Goal: Transaction & Acquisition: Obtain resource

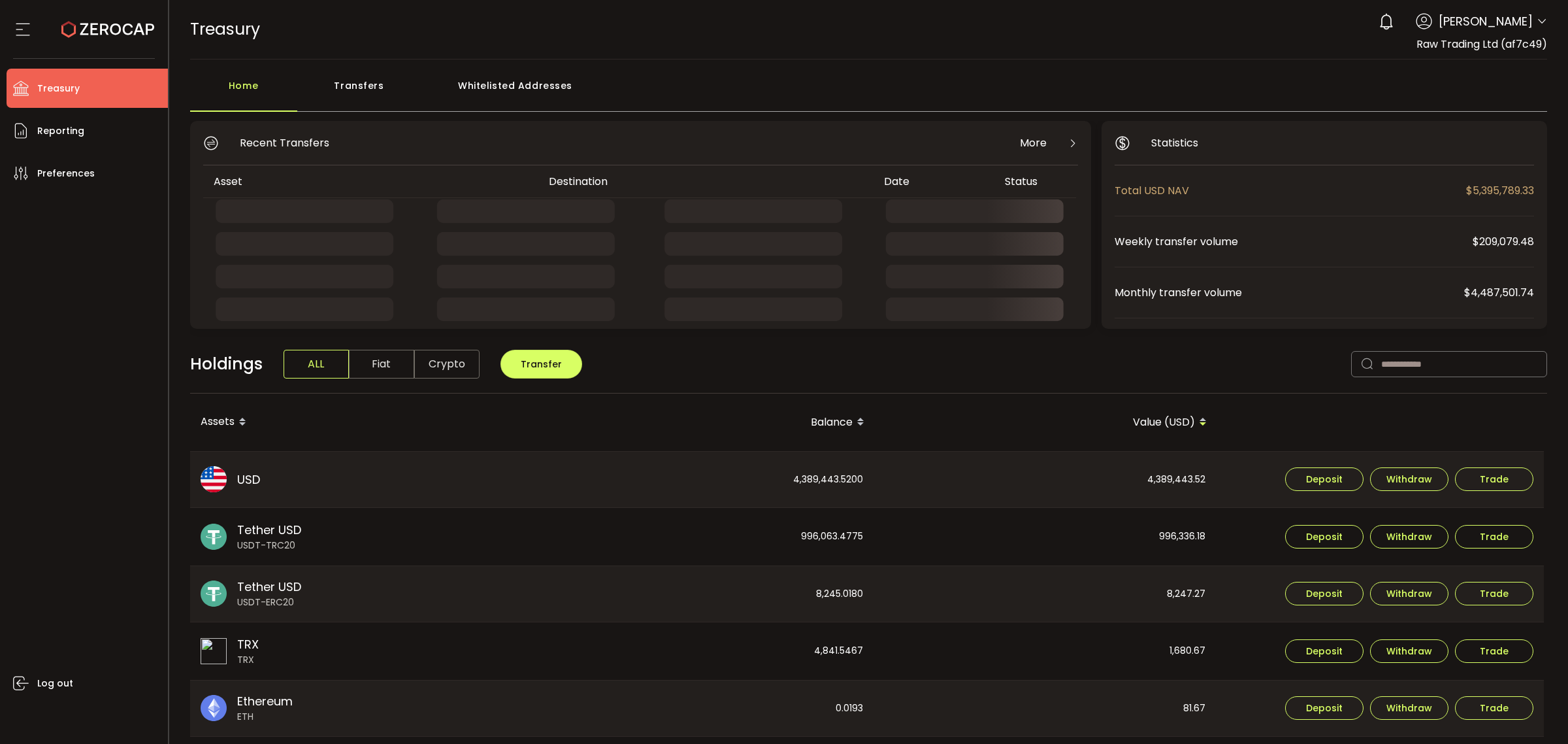
click at [1539, 27] on icon at bounding box center [1541, 22] width 11 height 11
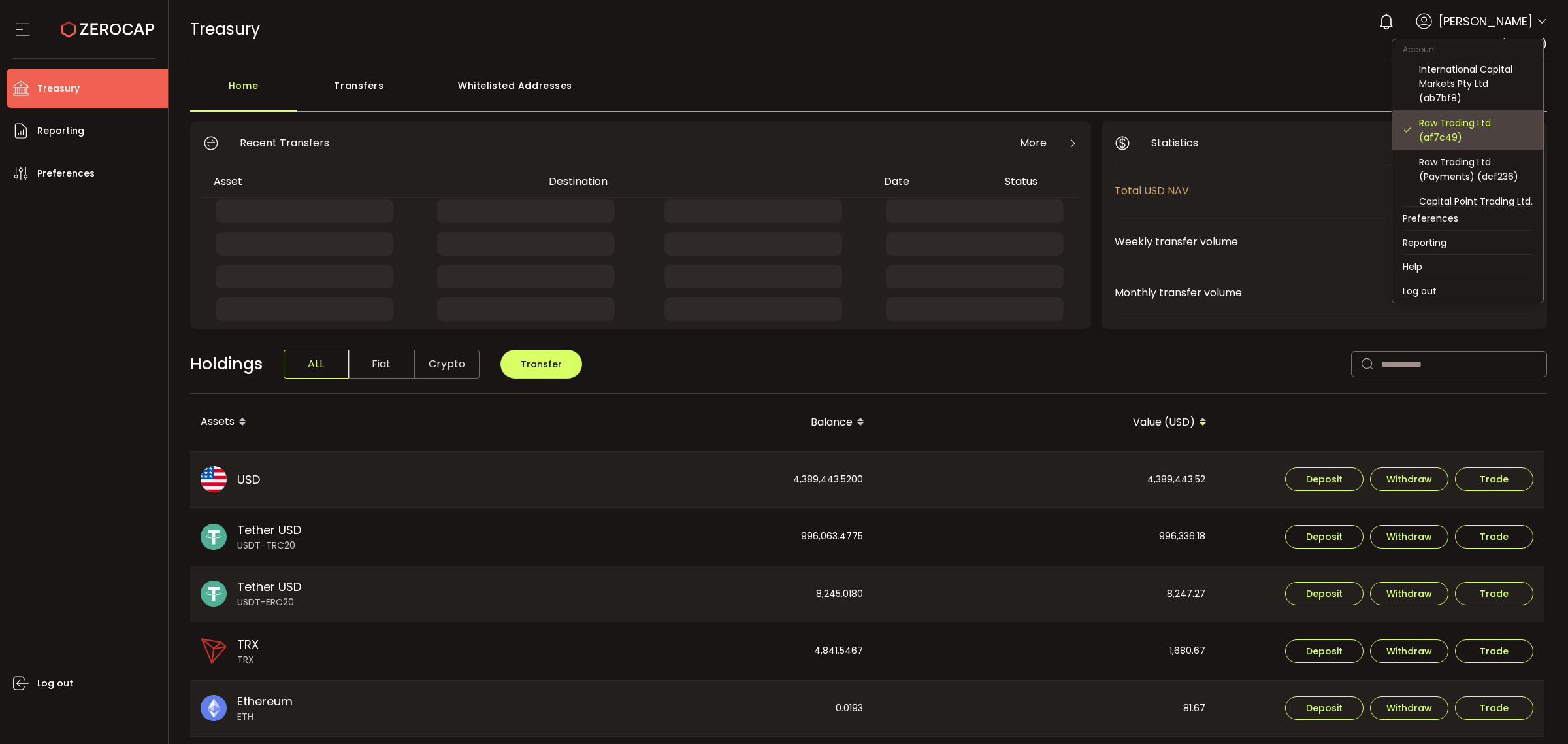
click at [1470, 129] on div "Raw Trading Ltd (af7c49)" at bounding box center [1475, 130] width 113 height 29
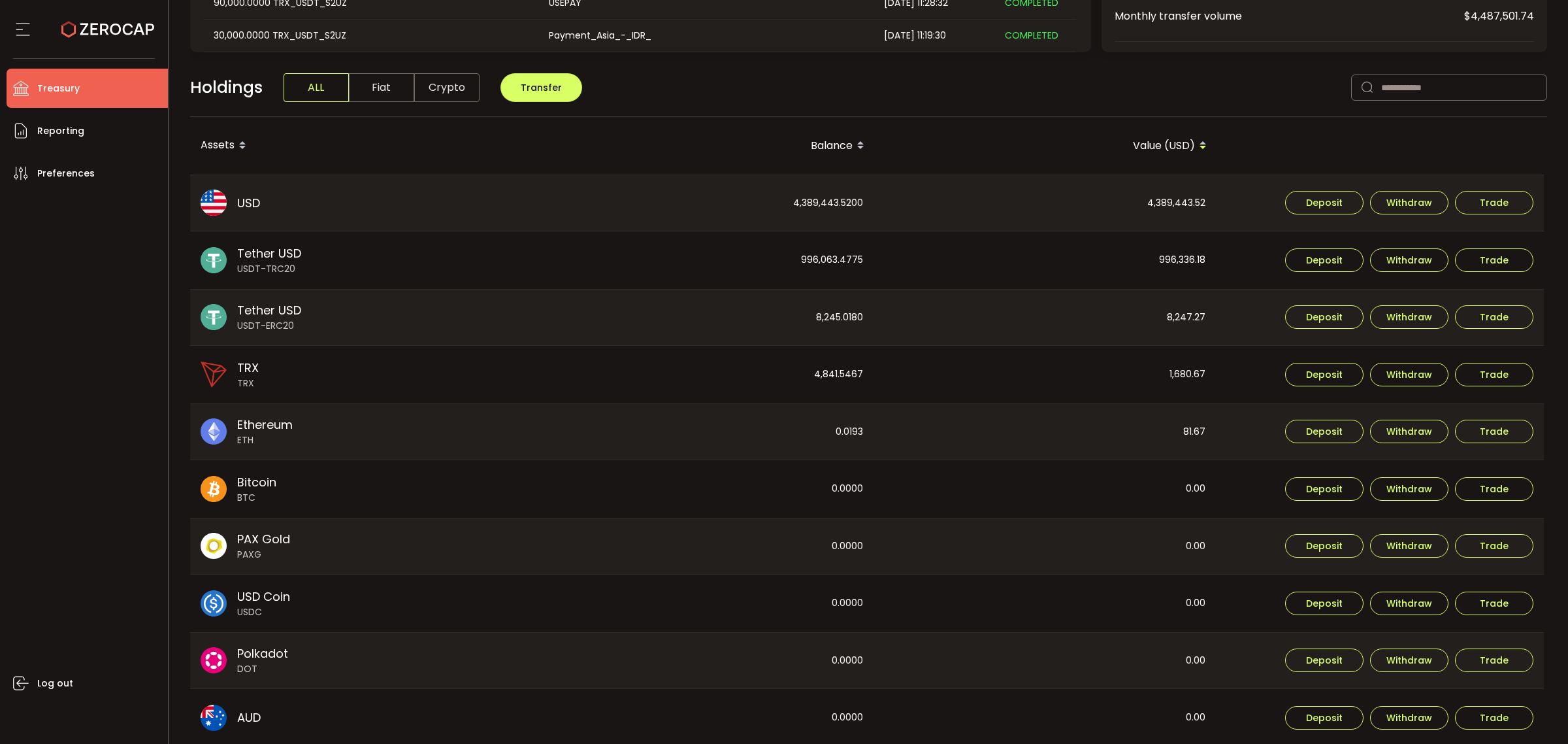
scroll to position [326, 0]
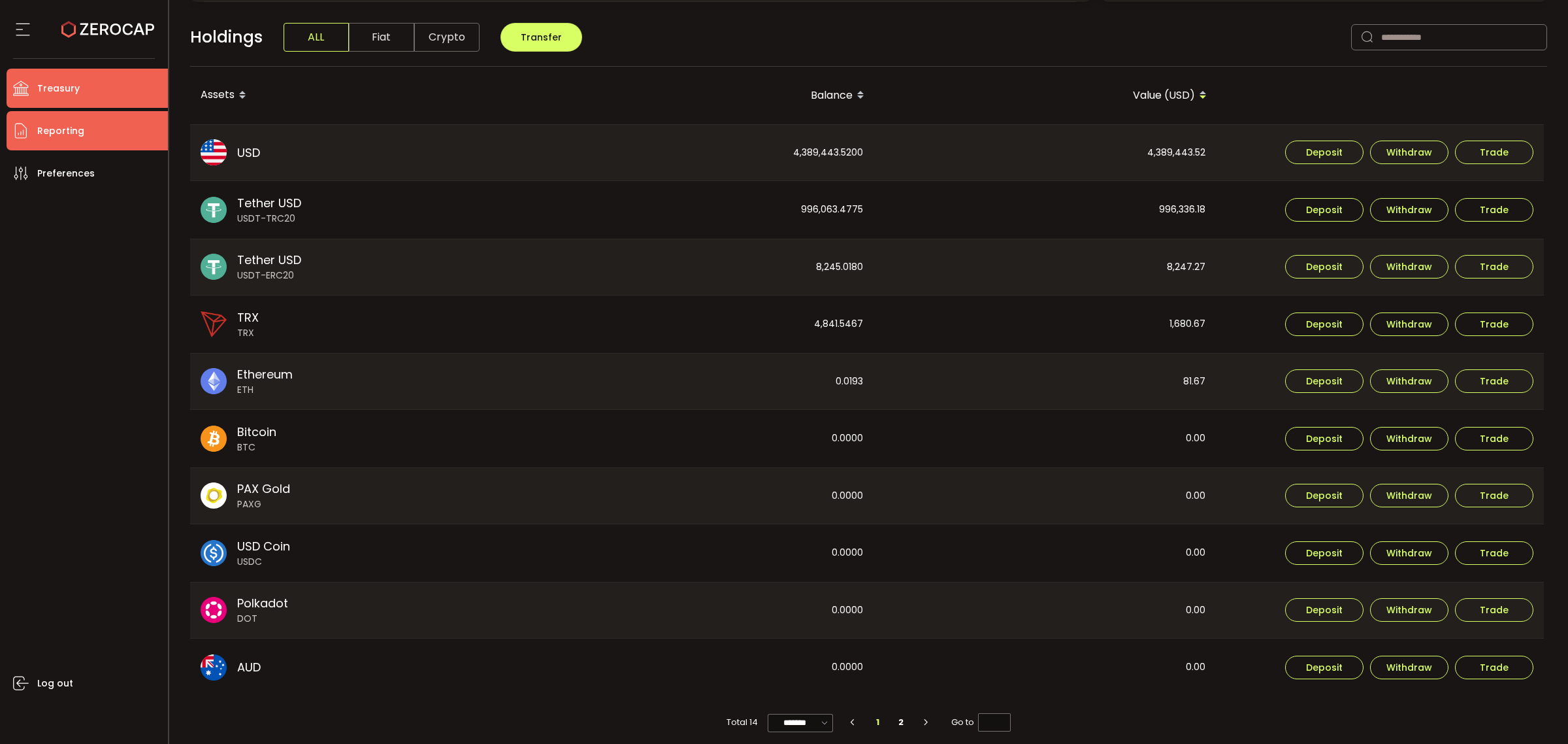
click at [118, 131] on li "Reporting" at bounding box center [87, 131] width 161 height 39
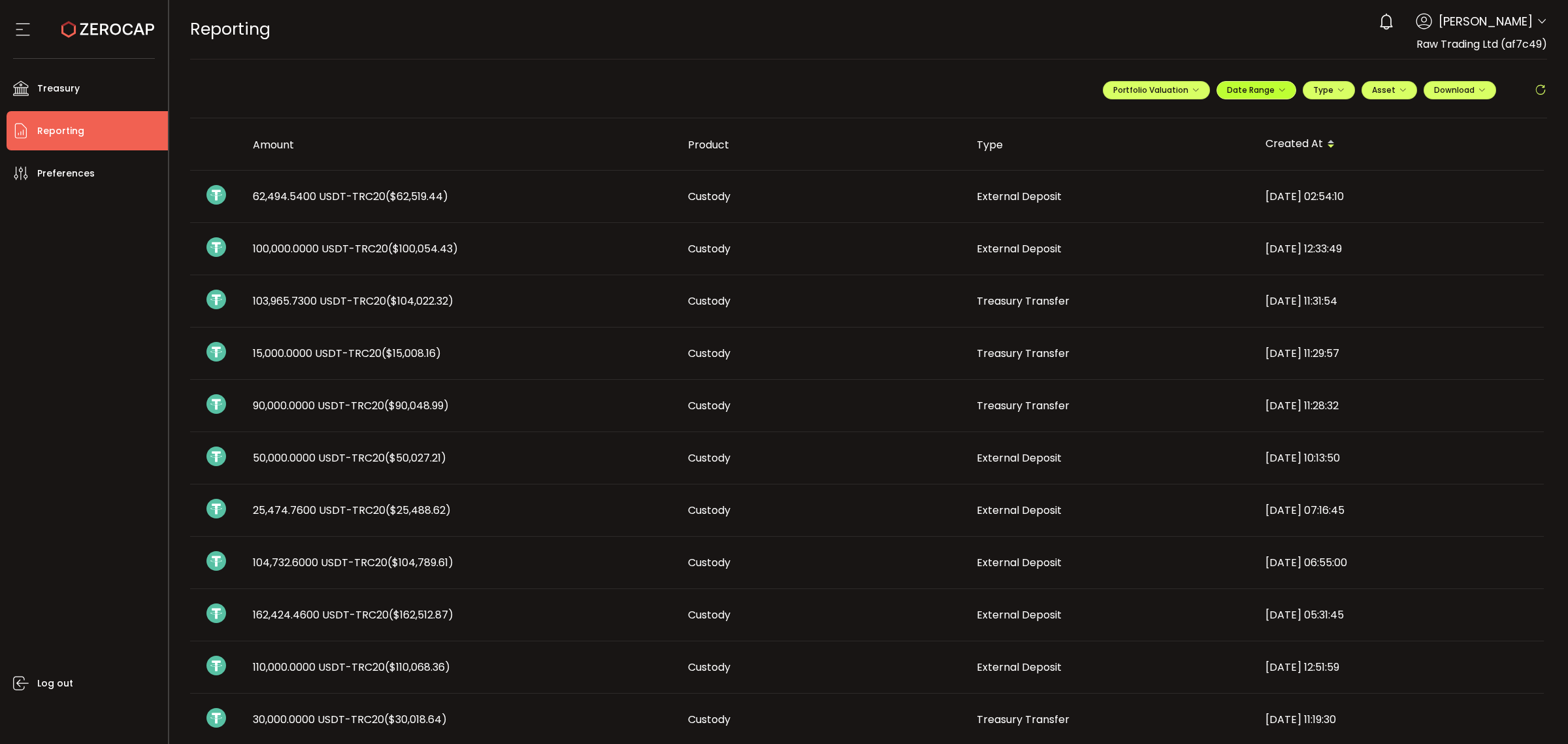
click at [1278, 92] on icon "button" at bounding box center [1282, 90] width 8 height 8
click at [1159, 114] on div "-" at bounding box center [1273, 117] width 229 height 19
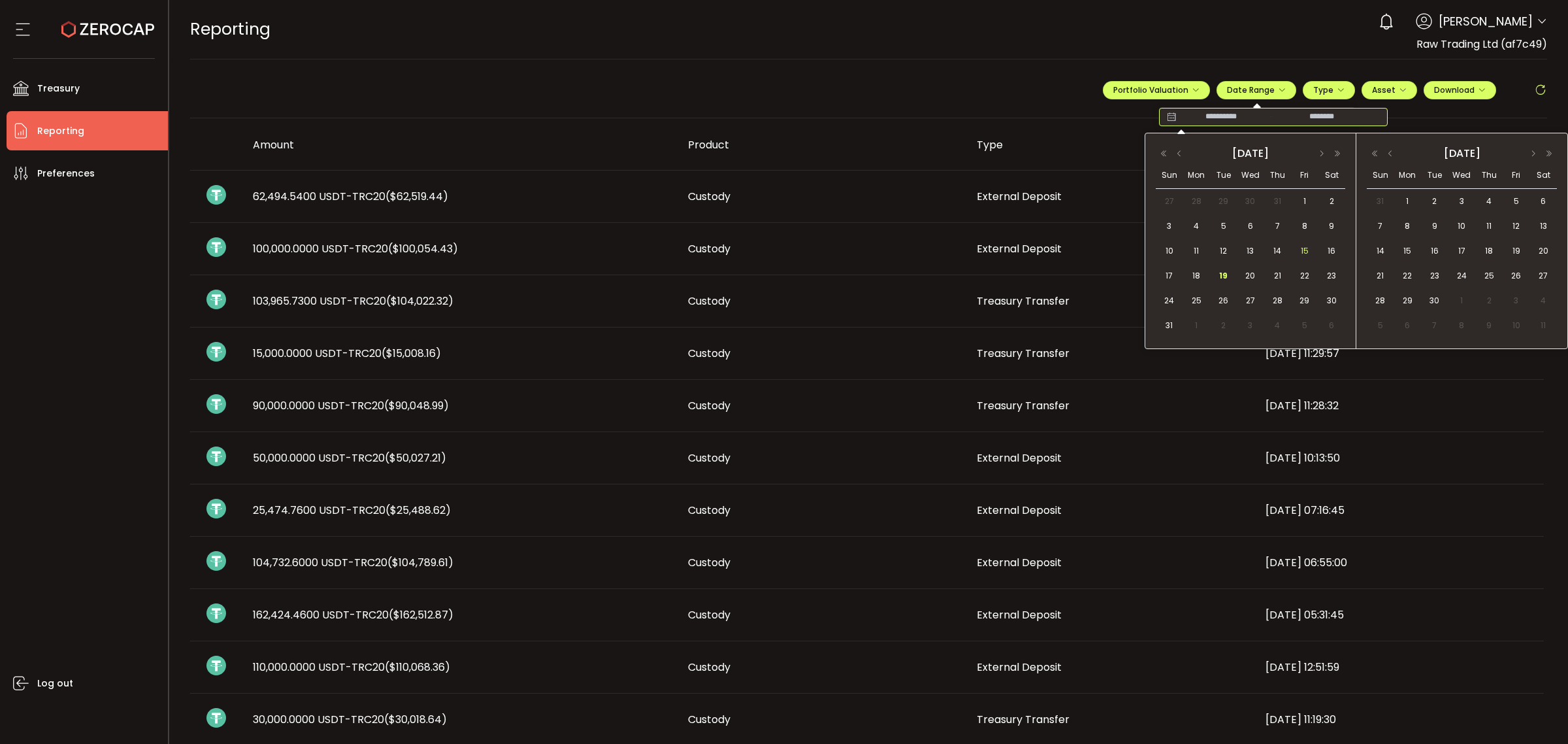
click at [1297, 247] on span "15" at bounding box center [1305, 251] width 16 height 16
click at [1217, 276] on span "19" at bounding box center [1224, 276] width 16 height 16
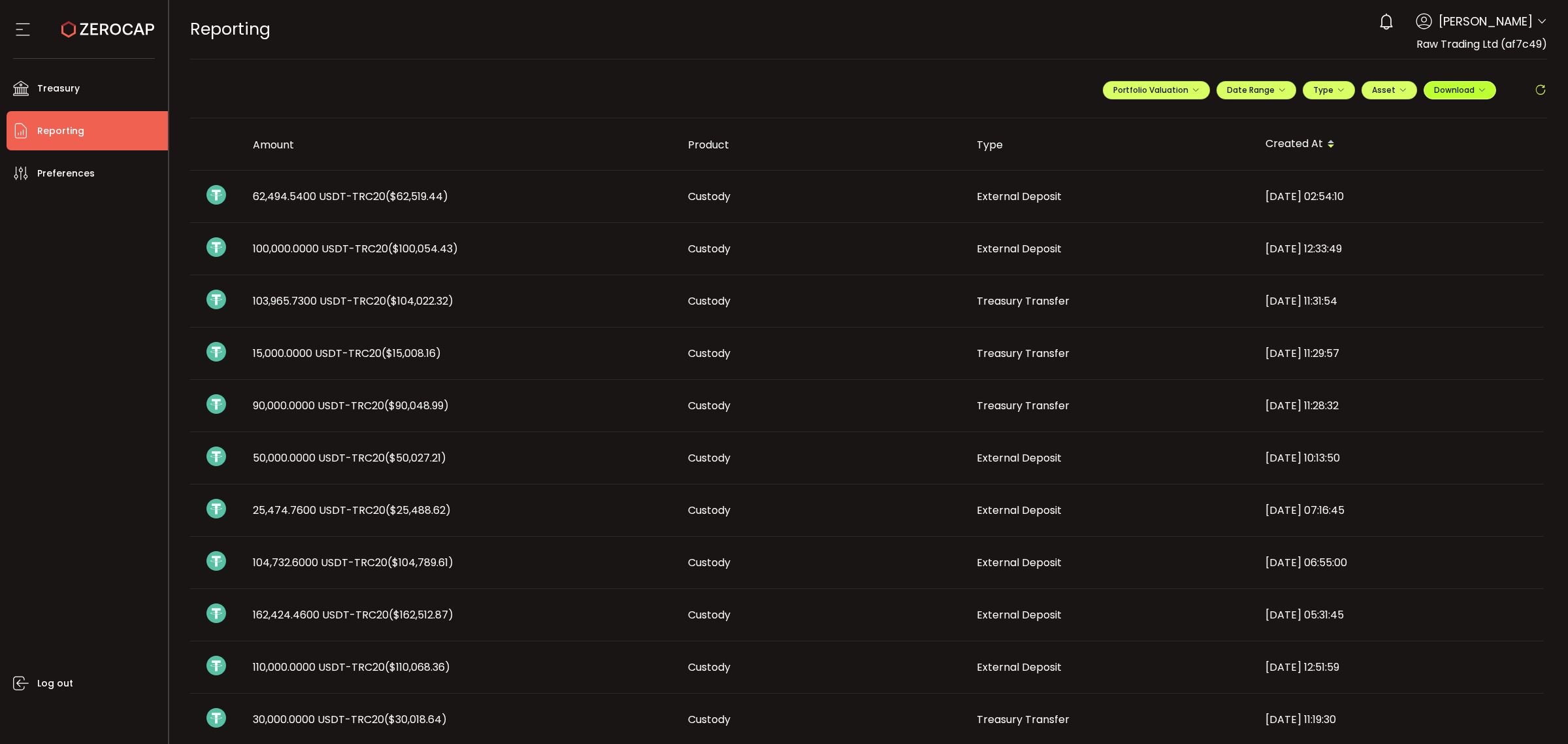
click at [1480, 92] on icon "button" at bounding box center [1481, 90] width 8 height 8
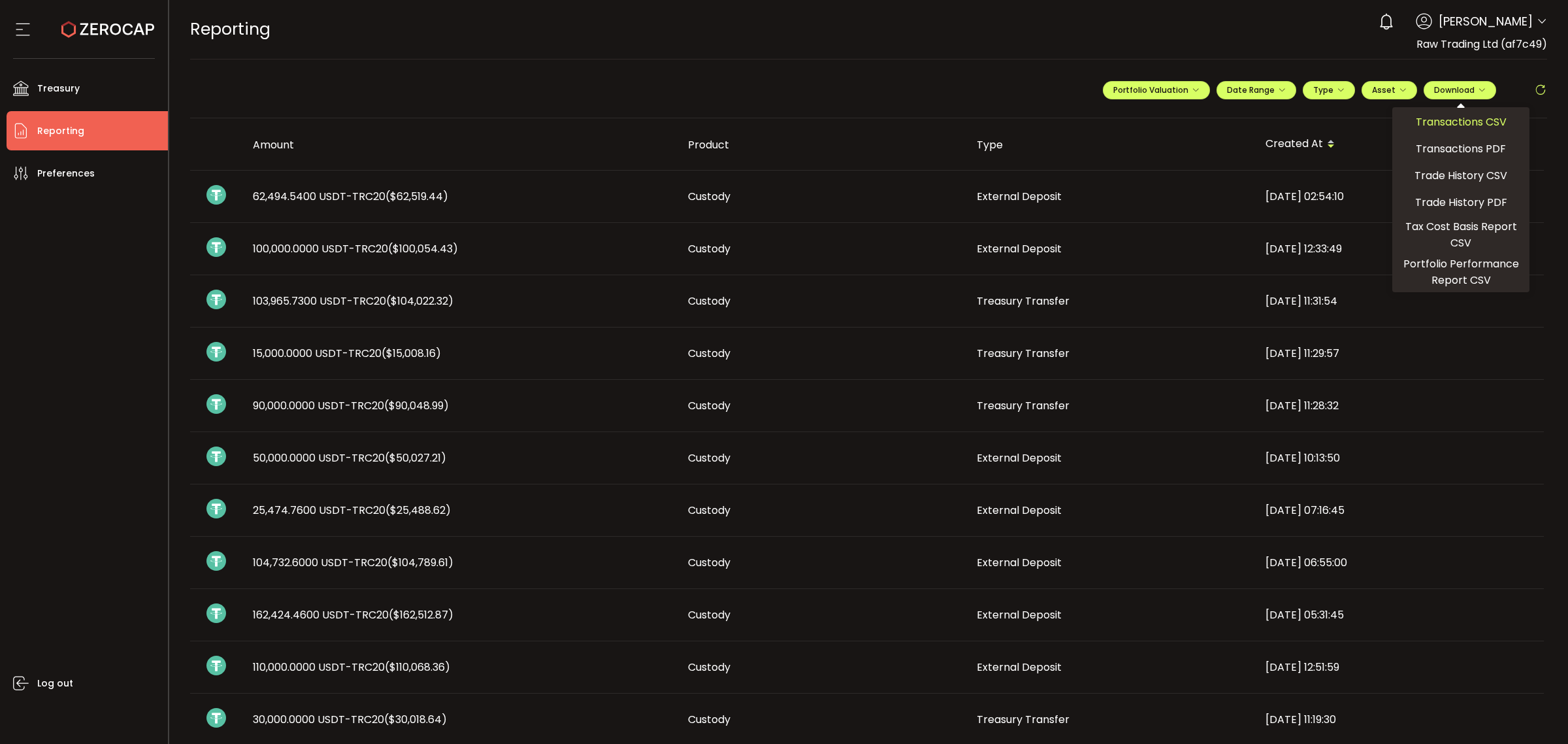
click at [1454, 126] on span "Transactions CSV" at bounding box center [1461, 121] width 91 height 17
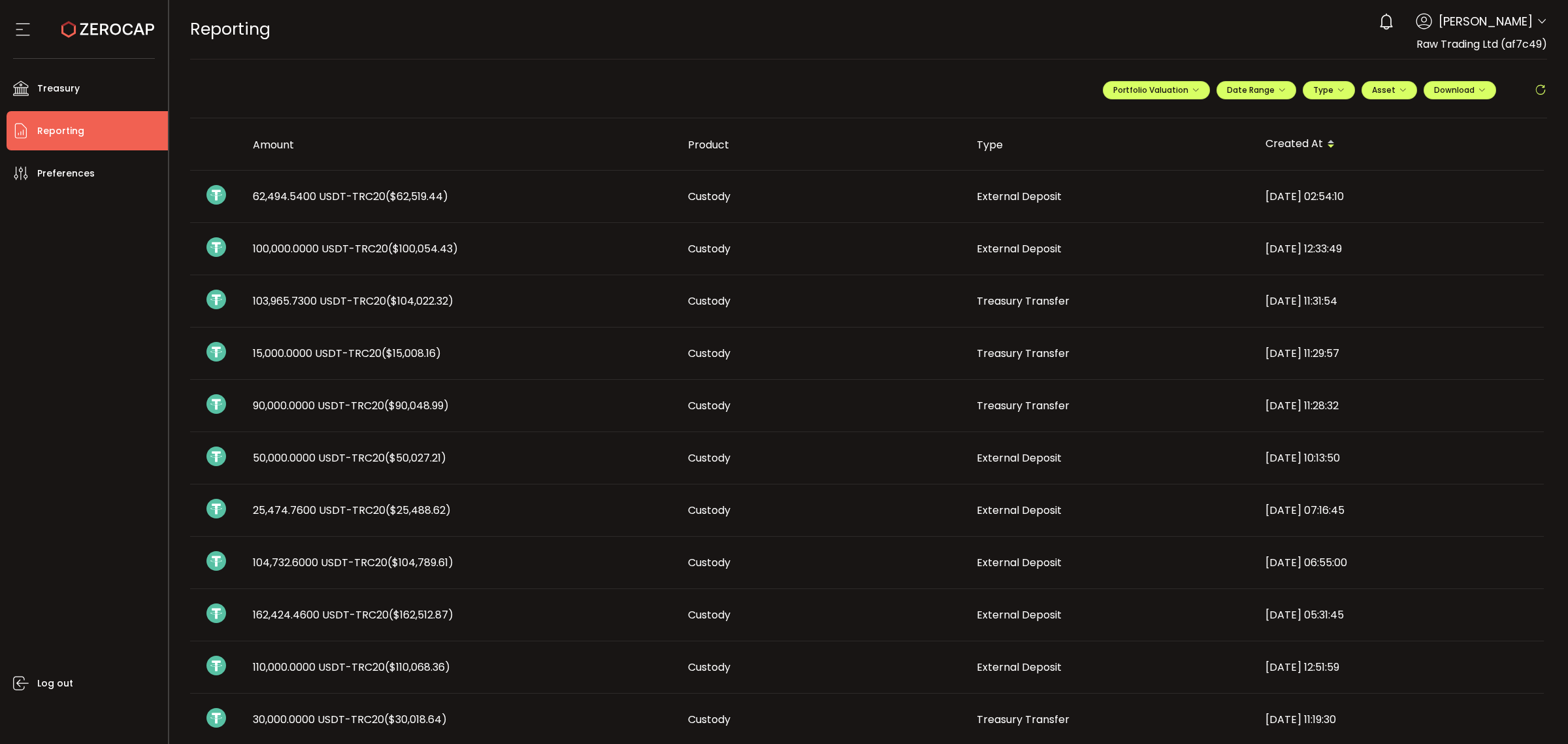
click at [1536, 23] on div "Account International Capital Markets Pty Ltd (ab7bf8) Raw Trading Ltd (af7c49)…" at bounding box center [1541, 23] width 11 height 14
click at [1539, 20] on icon at bounding box center [1541, 22] width 11 height 11
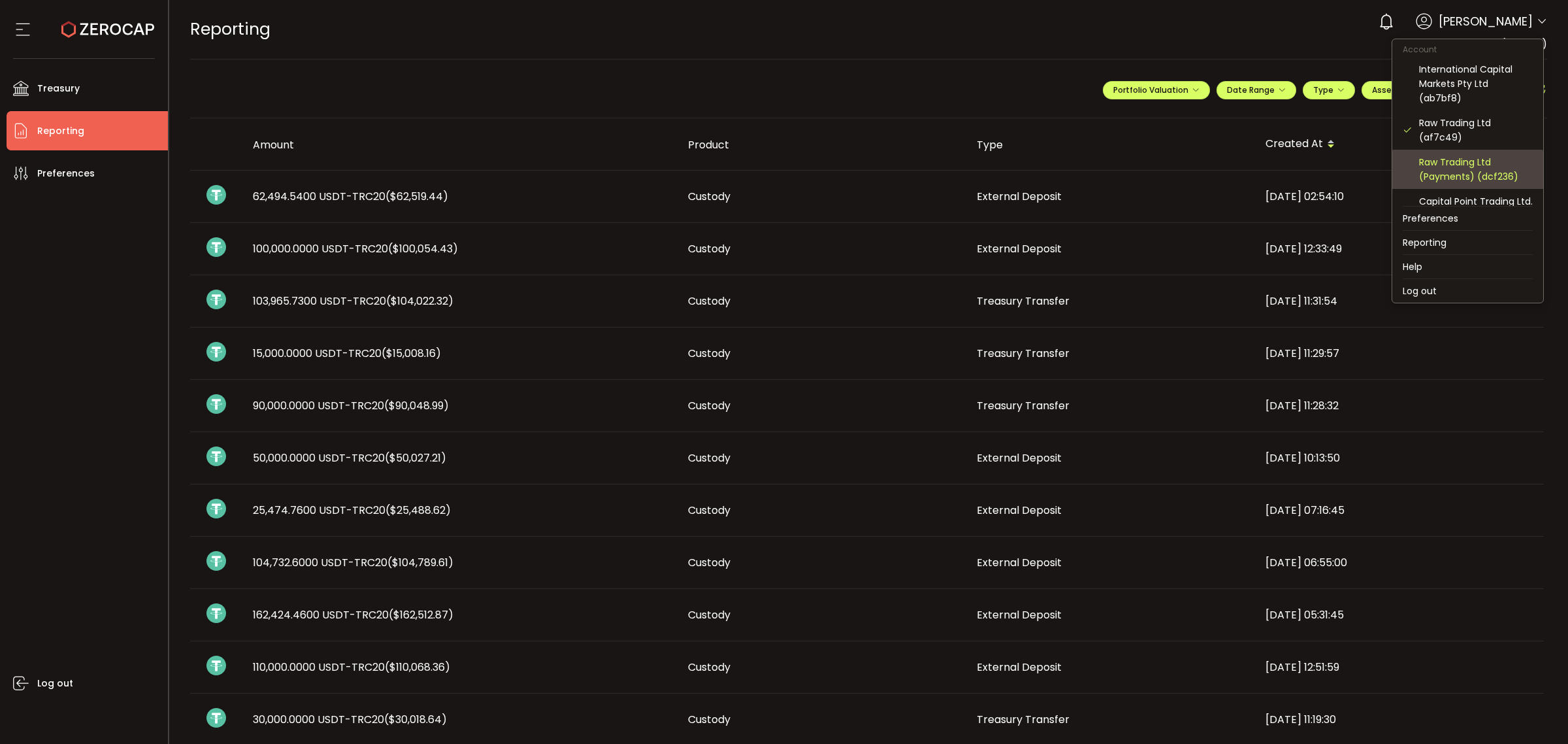
click at [1468, 162] on div "Raw Trading Ltd (Payments) (dcf236)" at bounding box center [1475, 169] width 113 height 29
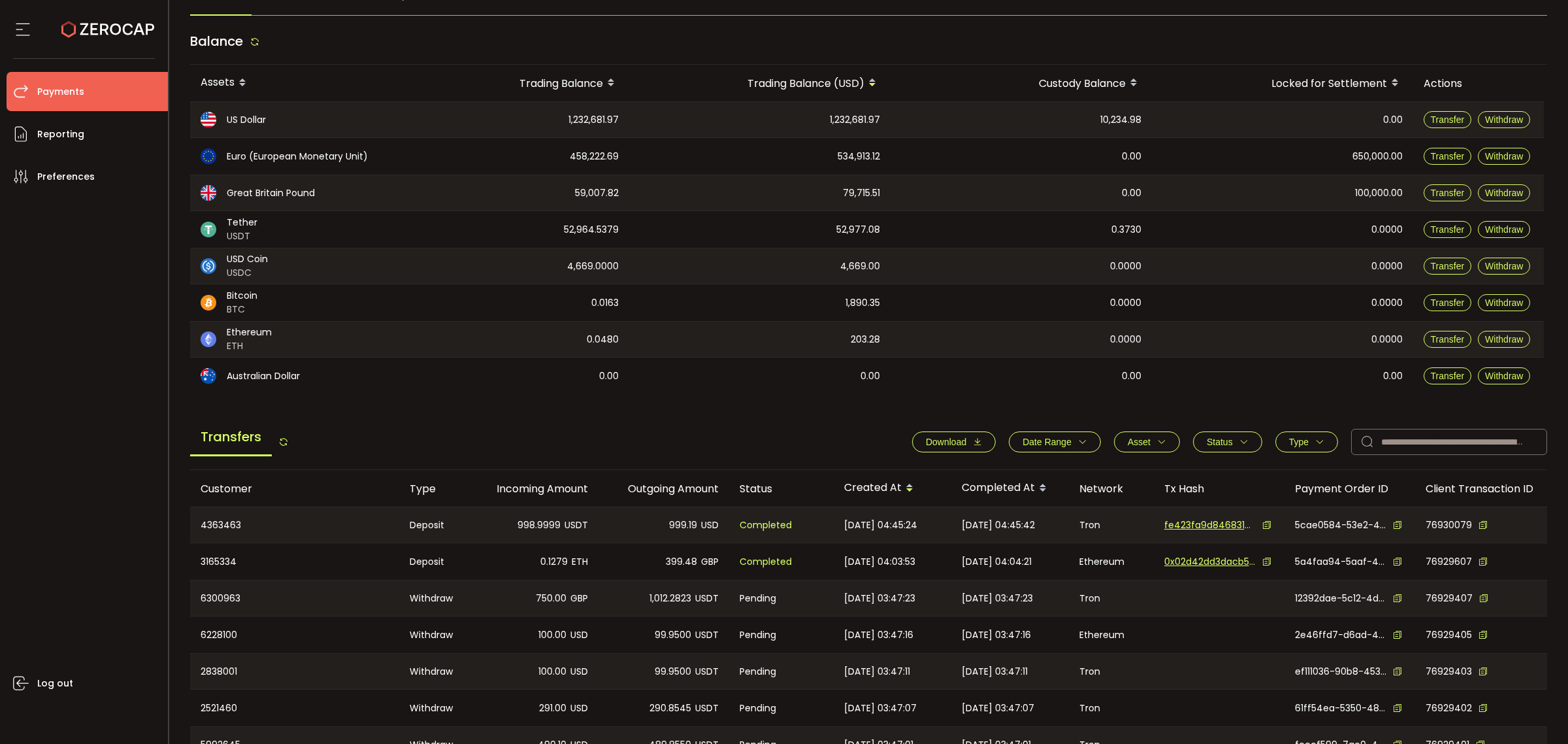
scroll to position [245, 0]
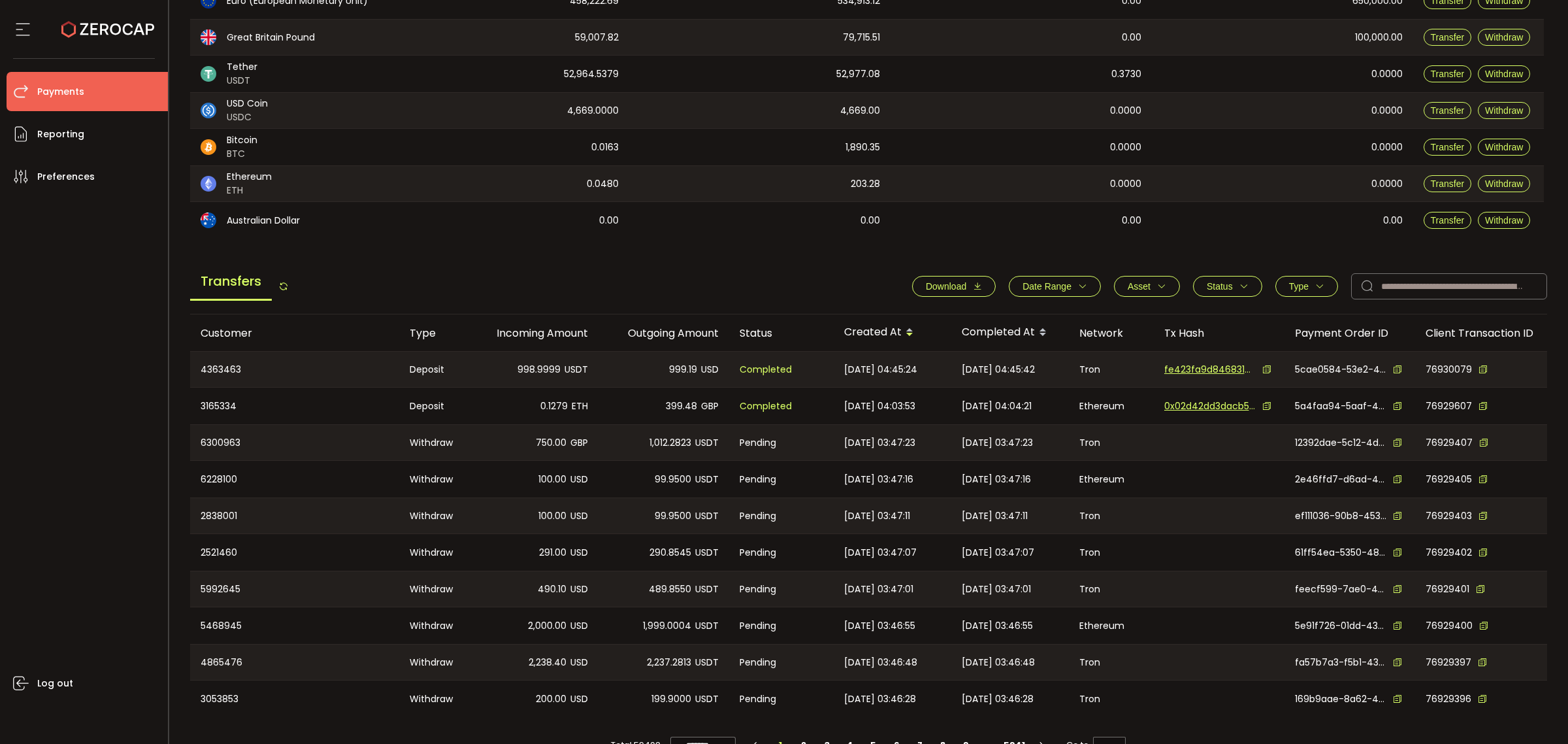
click at [1088, 289] on button "Date Range" at bounding box center [1054, 286] width 92 height 21
click at [996, 321] on icon at bounding box center [1001, 318] width 14 height 21
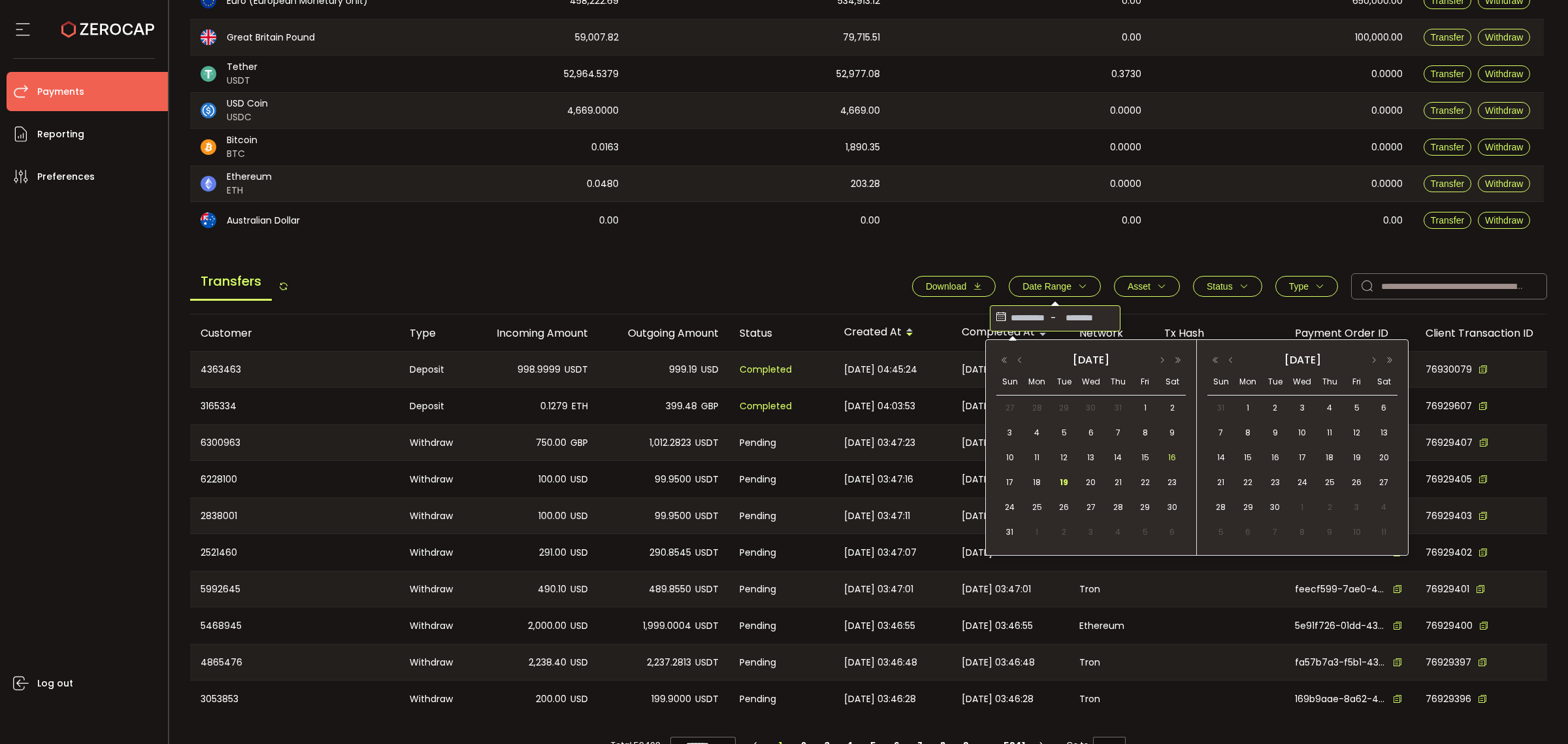
click at [1171, 450] on span "16" at bounding box center [1172, 458] width 16 height 16
click at [1044, 482] on span "18" at bounding box center [1037, 482] width 16 height 16
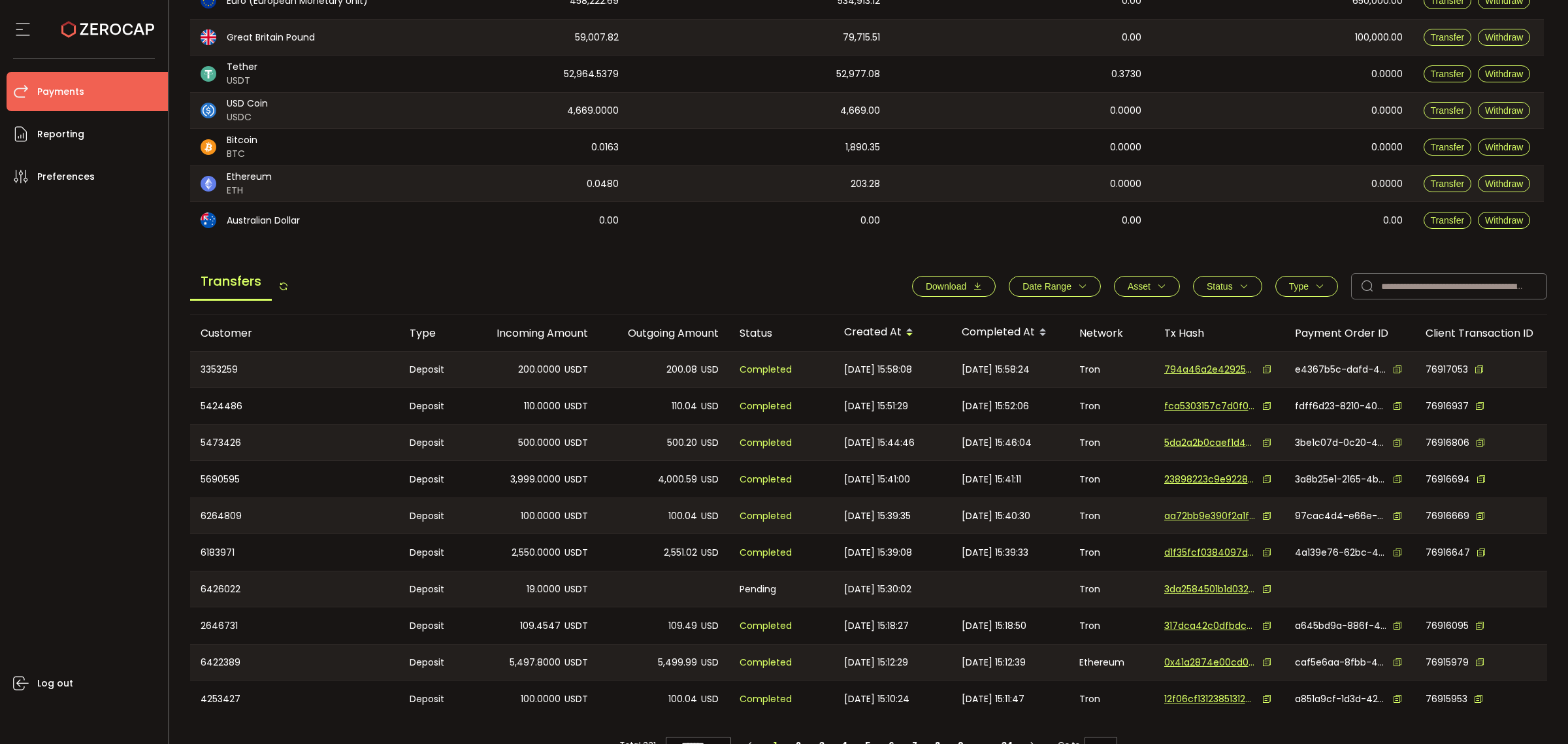
click at [1069, 289] on span "Date Range" at bounding box center [1054, 286] width 65 height 11
click at [993, 317] on icon at bounding box center [1001, 318] width 14 height 21
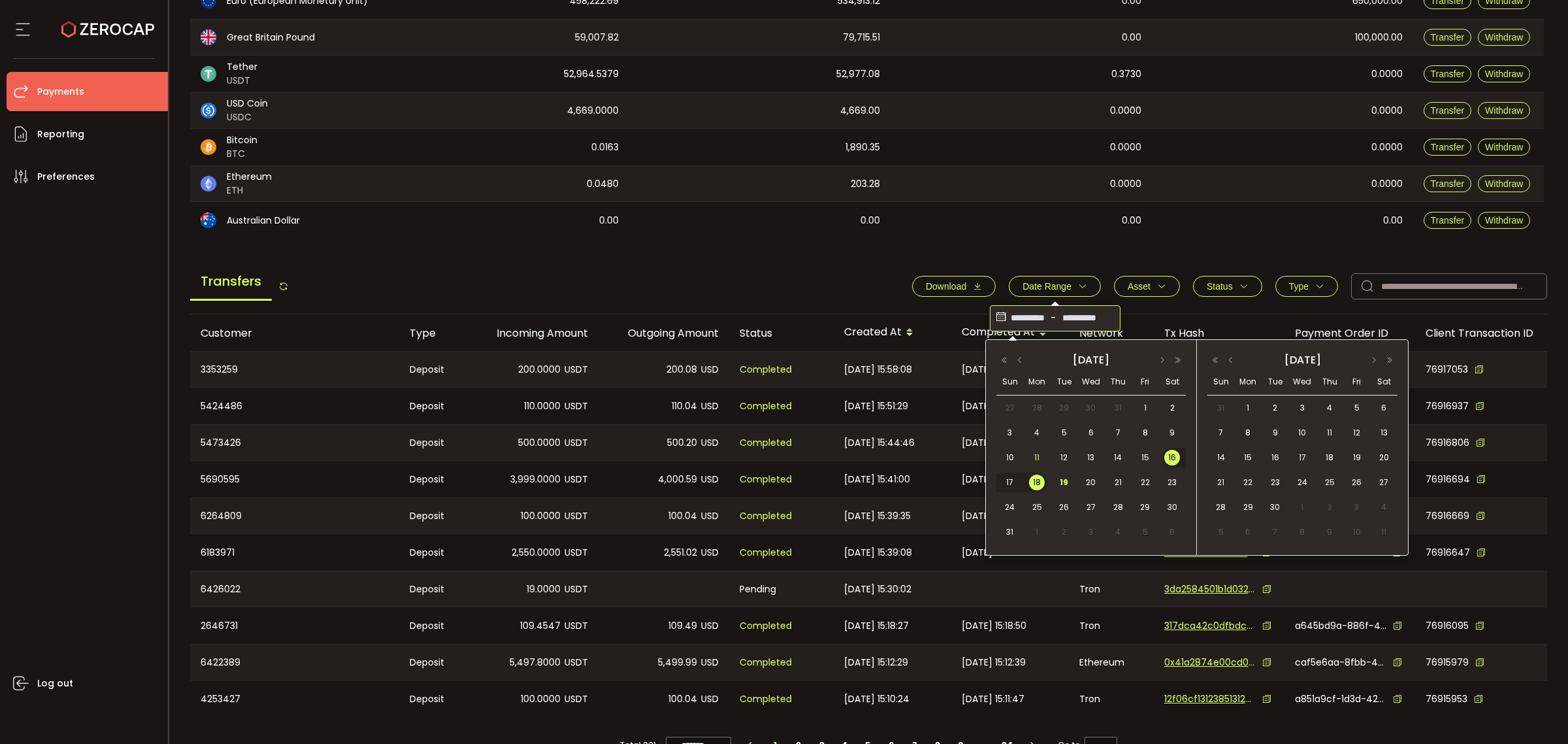
click at [1036, 453] on span "11" at bounding box center [1037, 458] width 16 height 16
click at [1036, 479] on span "18" at bounding box center [1037, 482] width 16 height 16
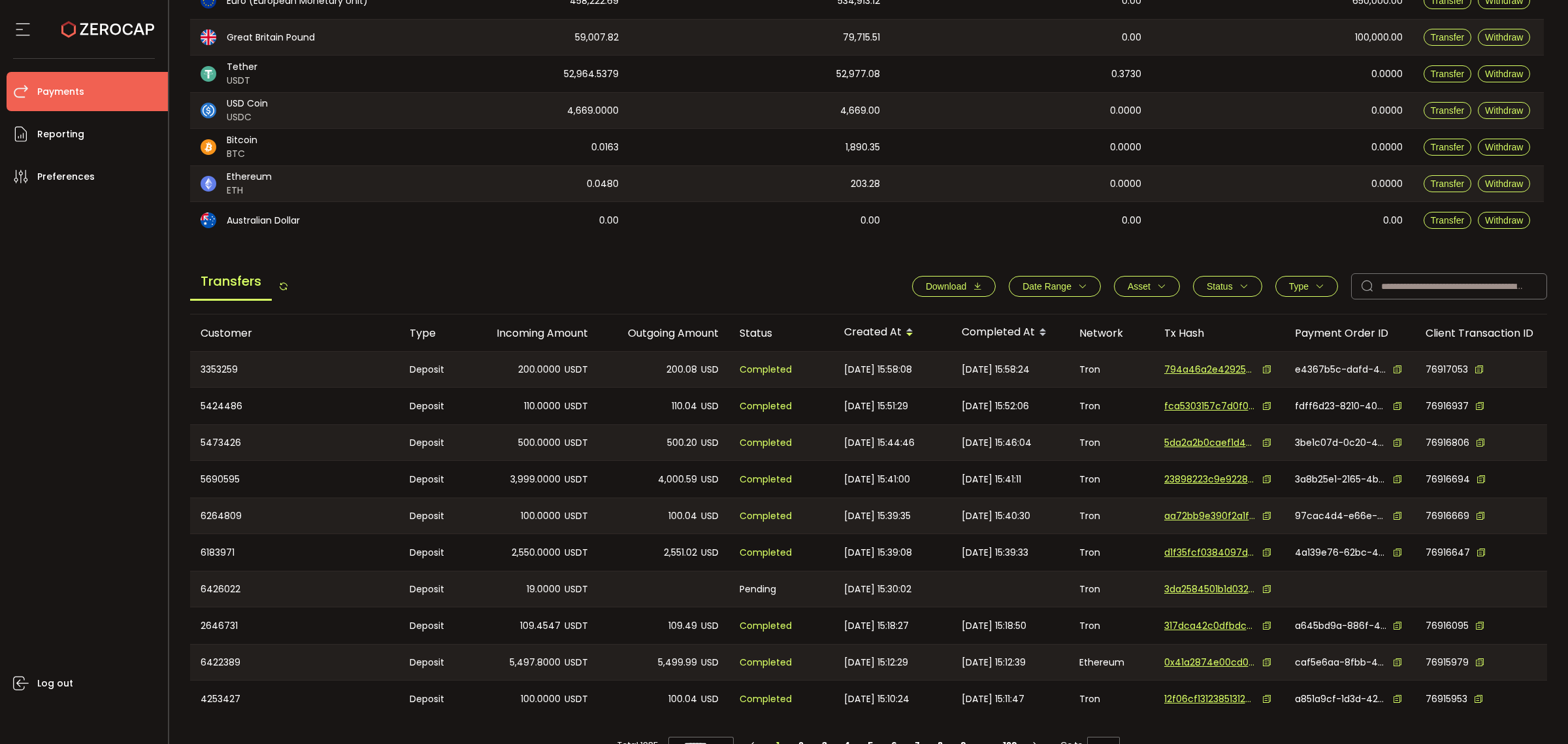
click at [964, 291] on button "Download" at bounding box center [953, 286] width 84 height 21
